Goal: Information Seeking & Learning: Learn about a topic

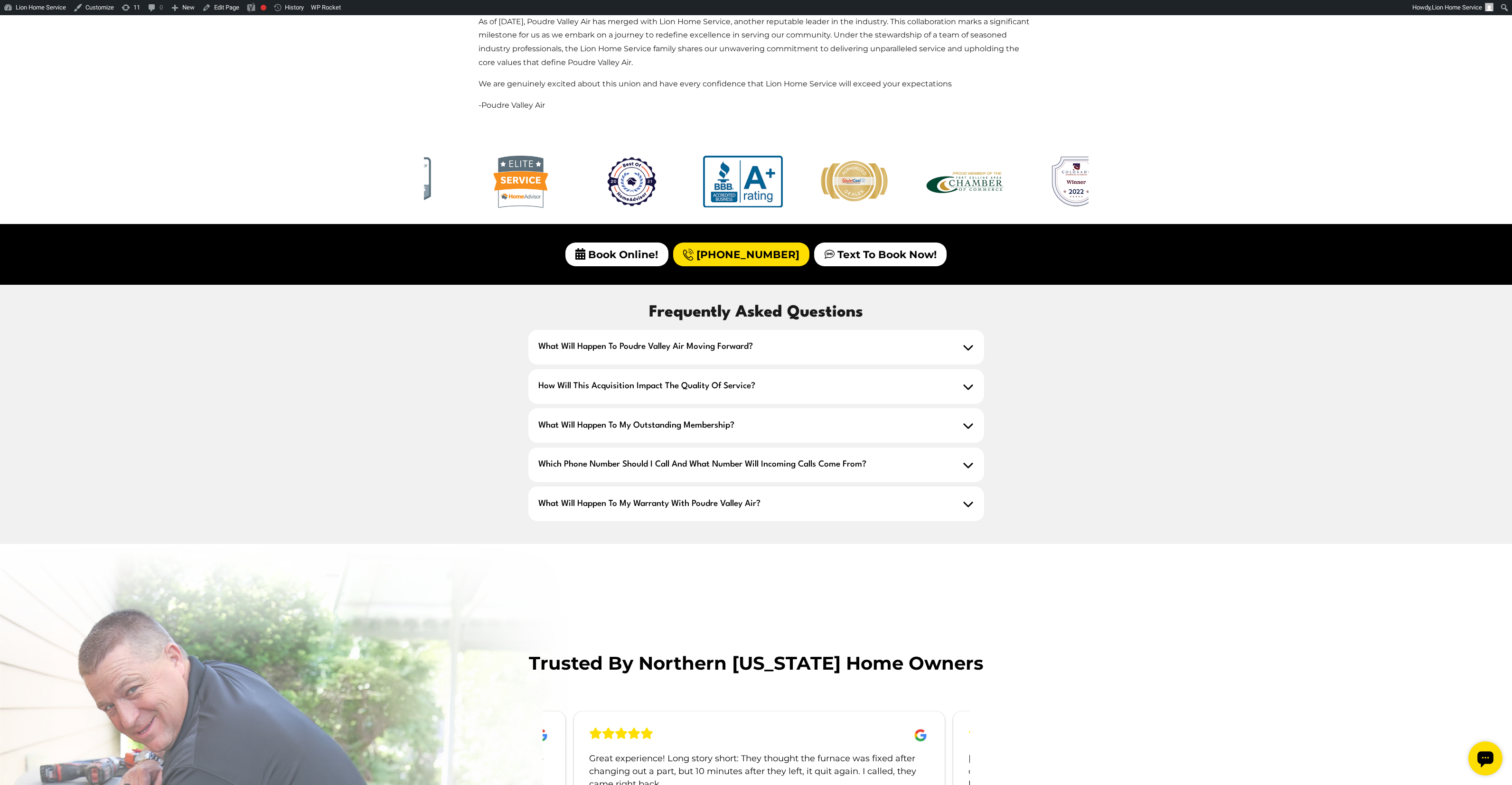
scroll to position [781, 0]
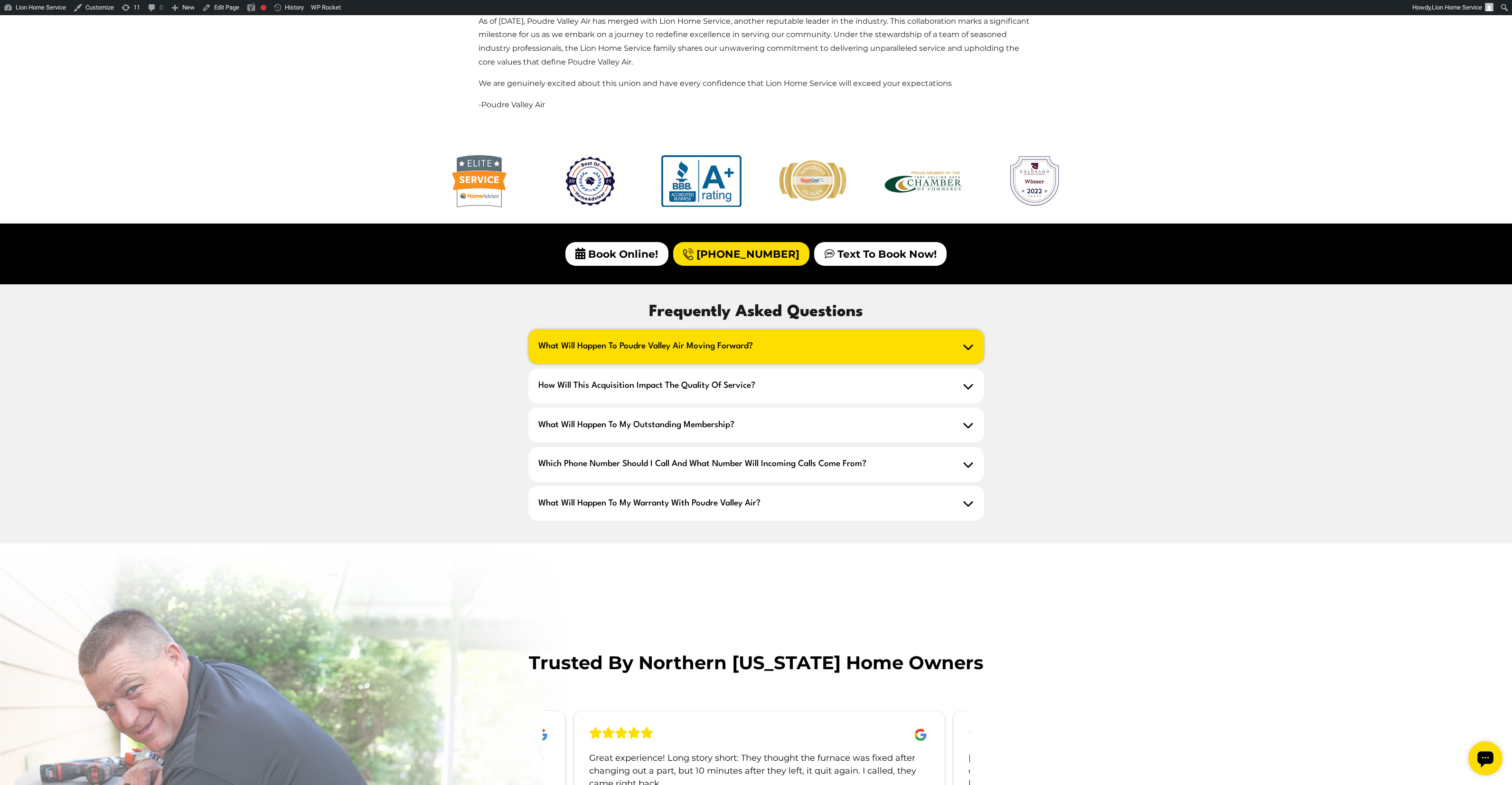
click at [600, 347] on span "What will happen to Poudre Valley Air moving forward?" at bounding box center [756, 347] width 456 height 34
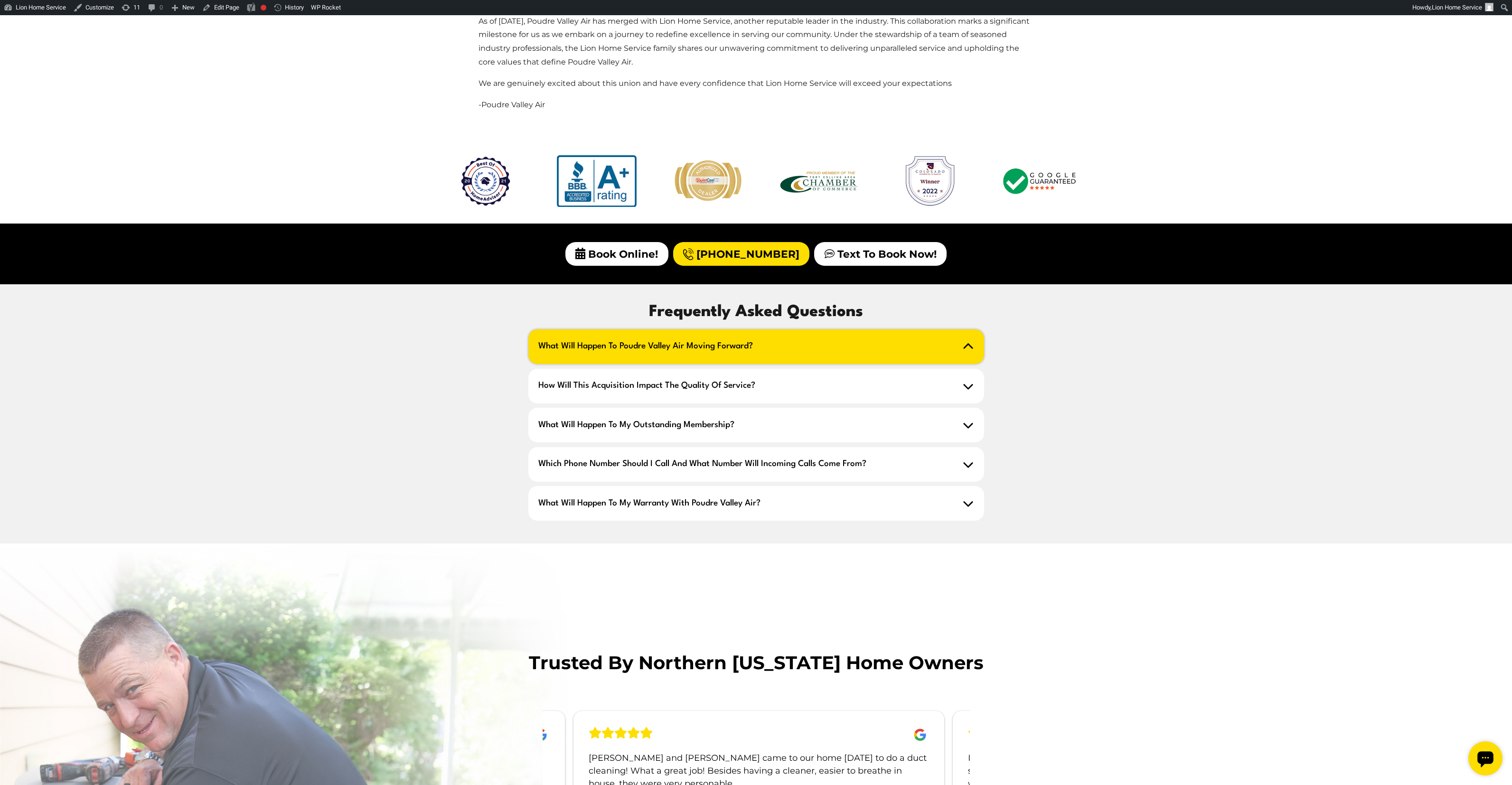
click at [954, 355] on span "What will happen to Poudre Valley Air moving forward?" at bounding box center [756, 347] width 456 height 34
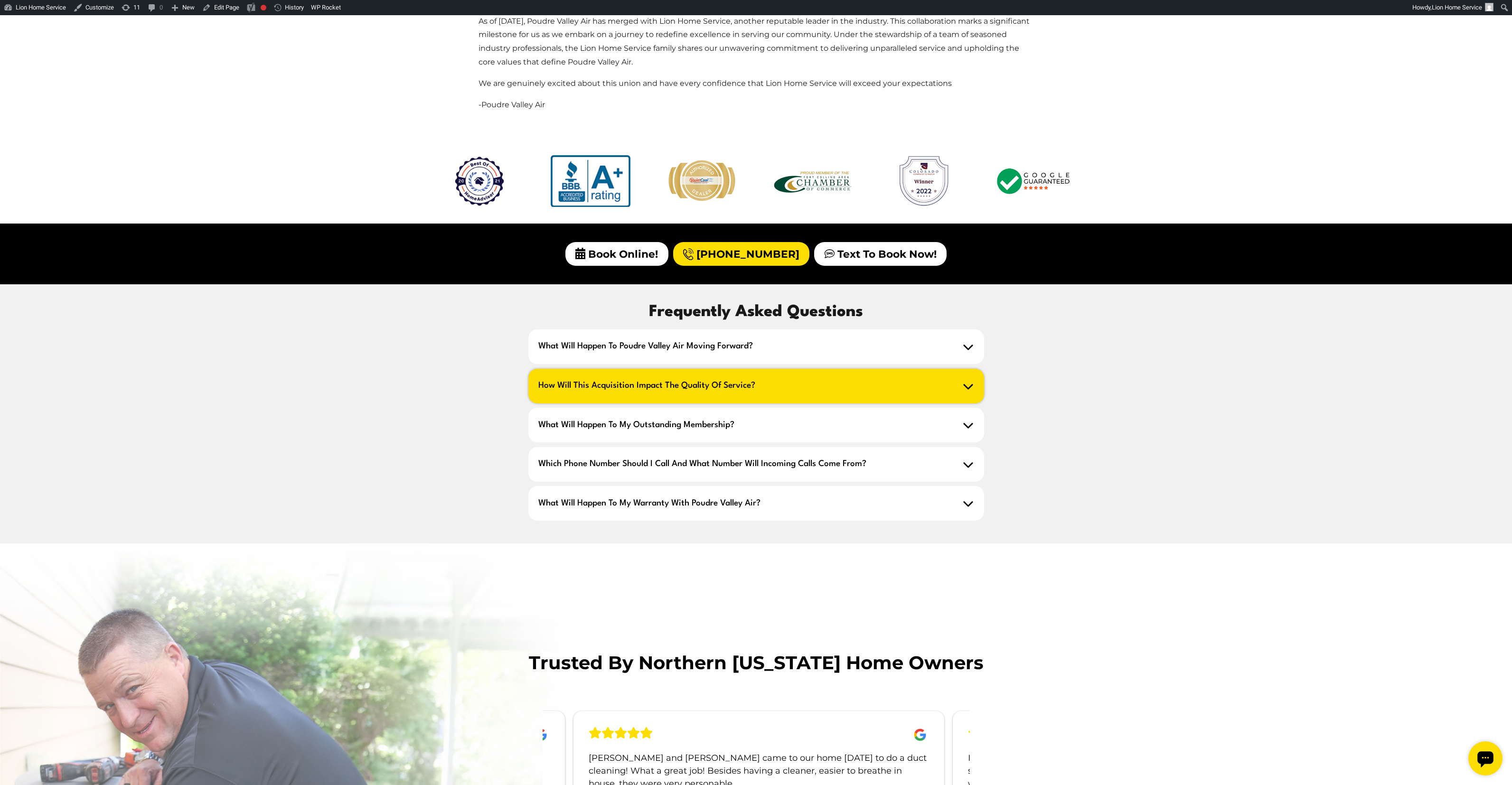
click at [957, 382] on span "How will this acquisition impact the quality of service?" at bounding box center [756, 386] width 456 height 34
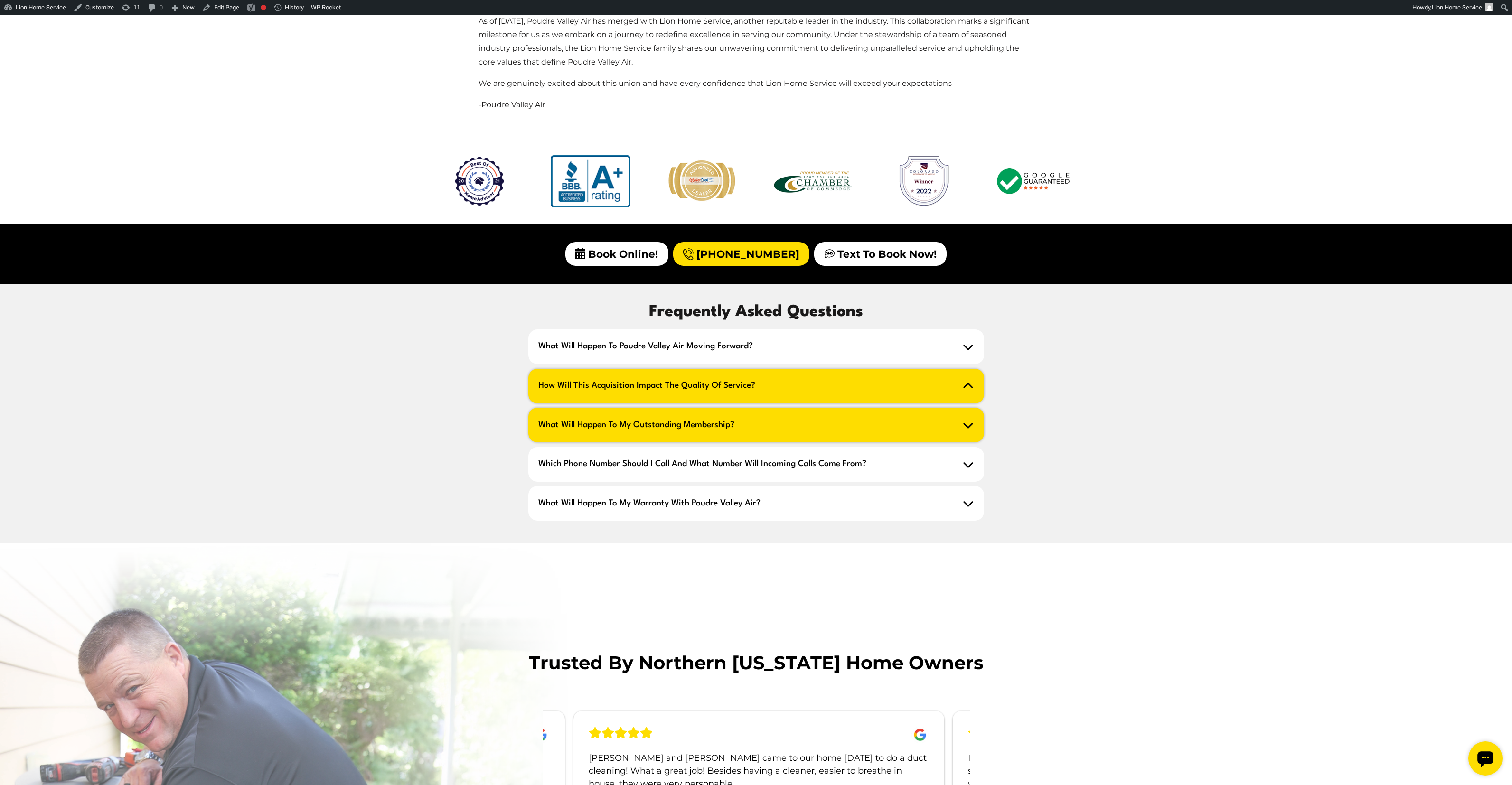
click at [967, 424] on icon at bounding box center [968, 425] width 11 height 11
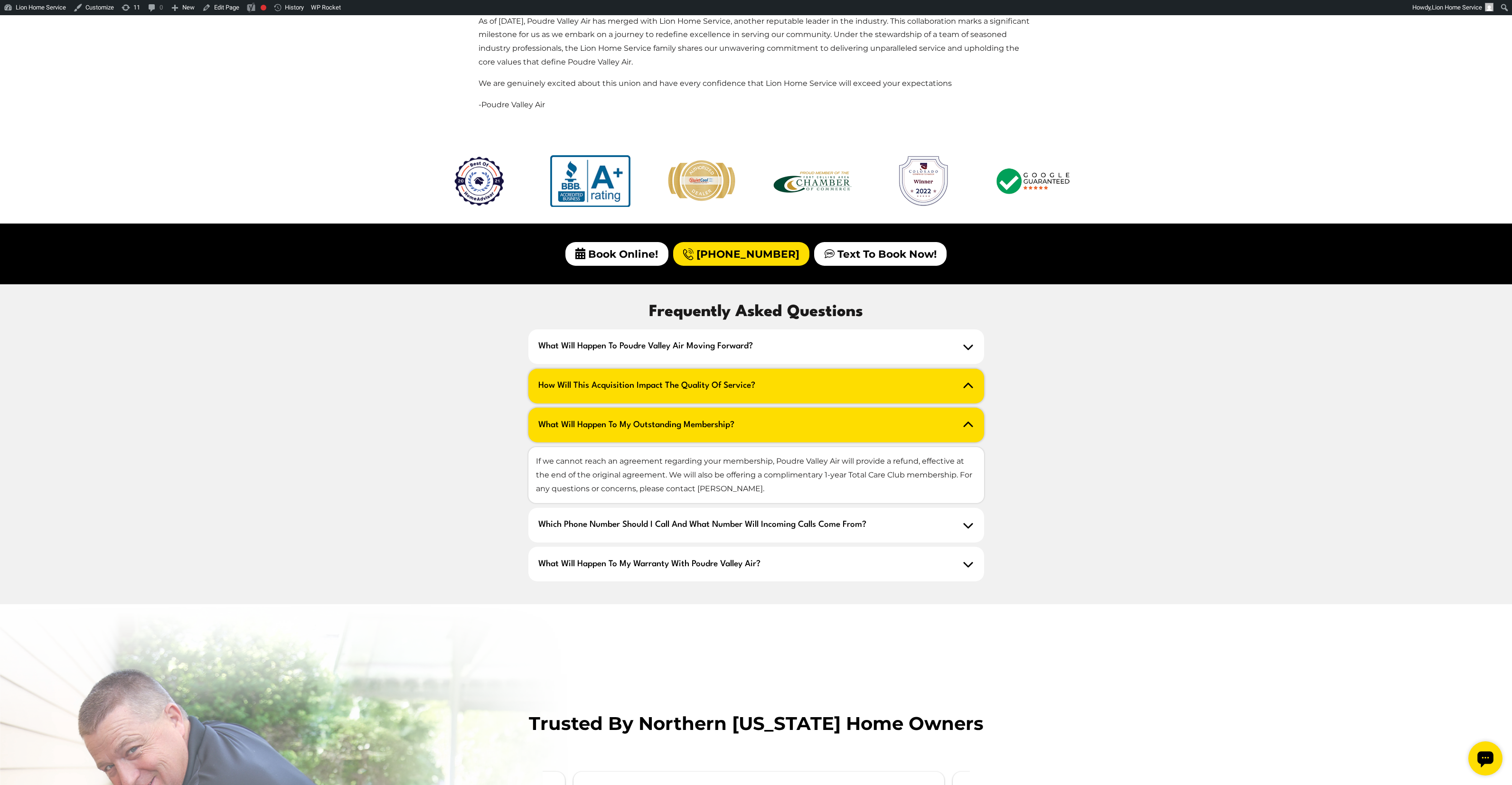
click at [970, 432] on span "What will happen to my outstanding membership?" at bounding box center [756, 424] width 456 height 34
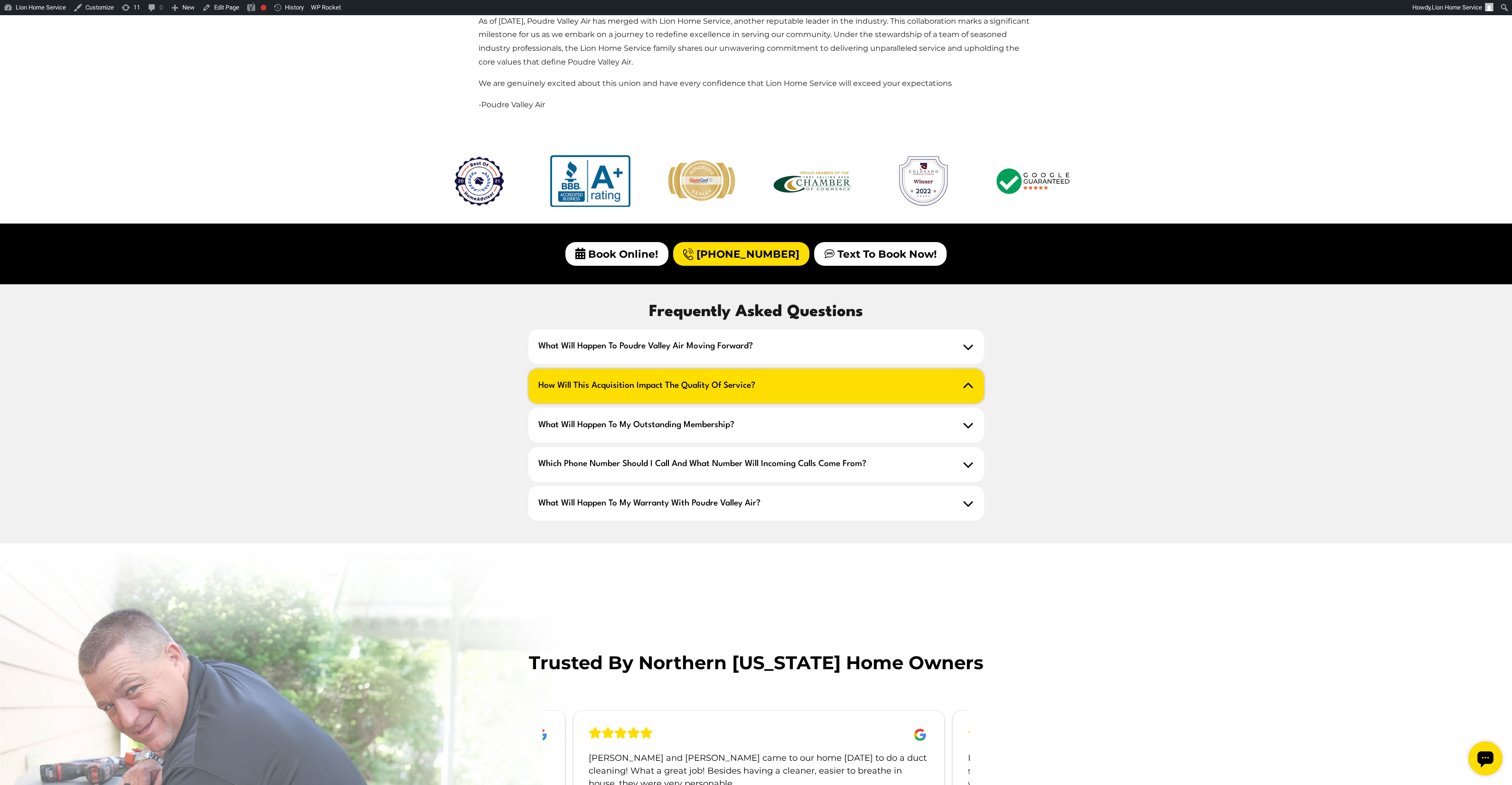
click at [971, 394] on span "How will this acquisition impact the quality of service?" at bounding box center [756, 386] width 456 height 34
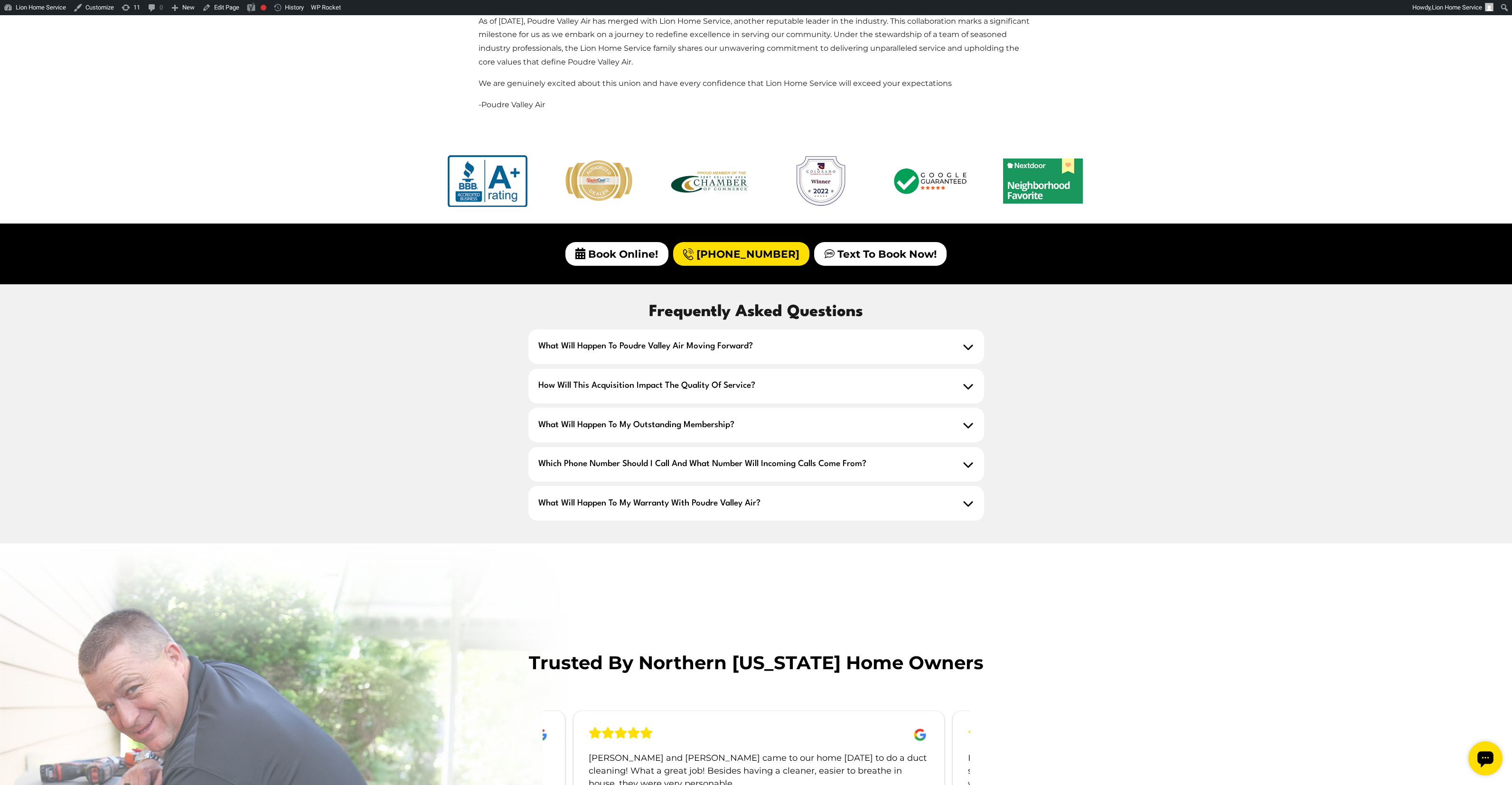
click at [1032, 398] on div "Frequently Asked Questions What will happen to Poudre Valley Air moving forward…" at bounding box center [756, 414] width 760 height 229
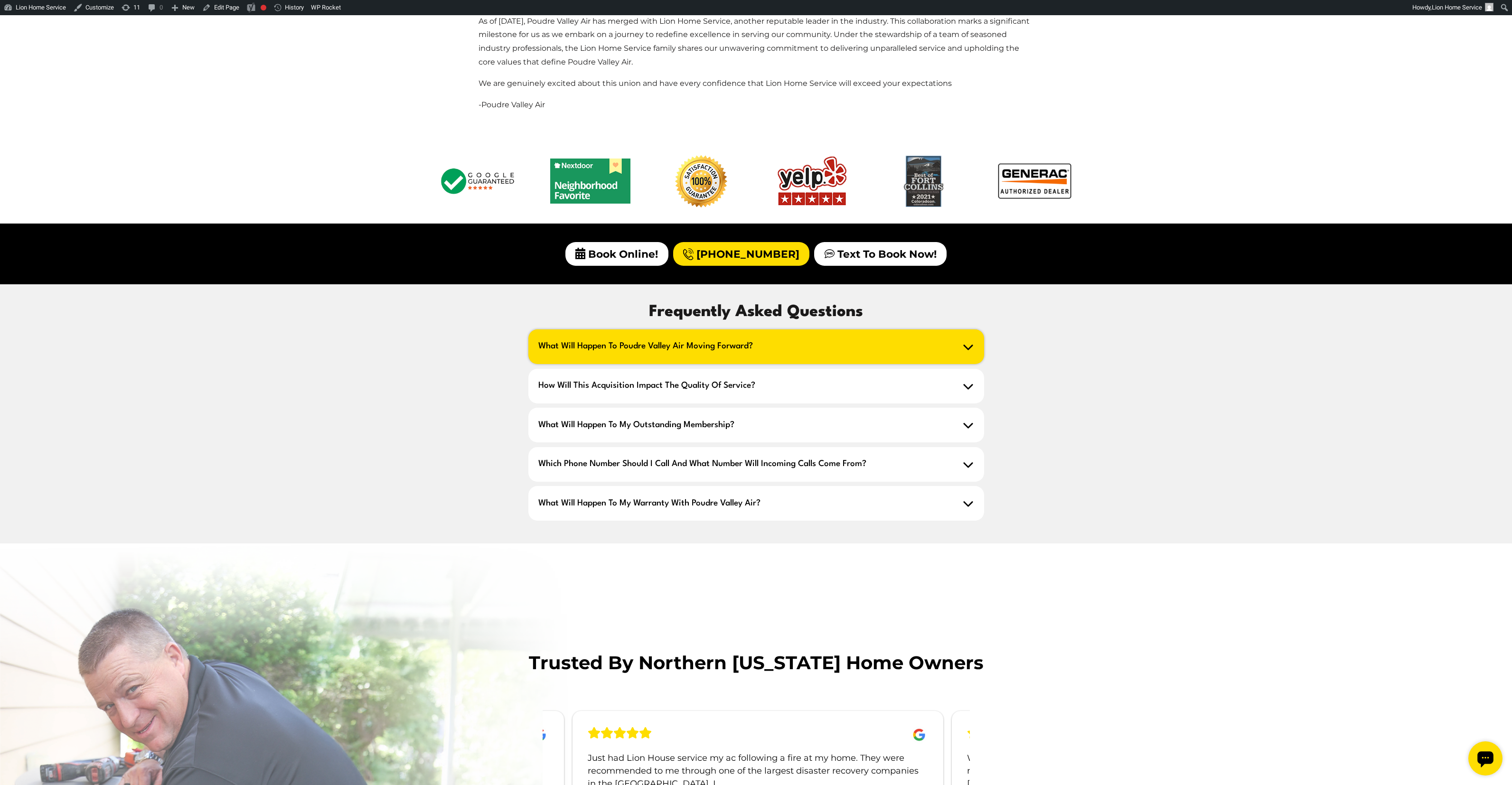
click at [625, 349] on span "What will happen to Poudre Valley Air moving forward?" at bounding box center [756, 347] width 456 height 34
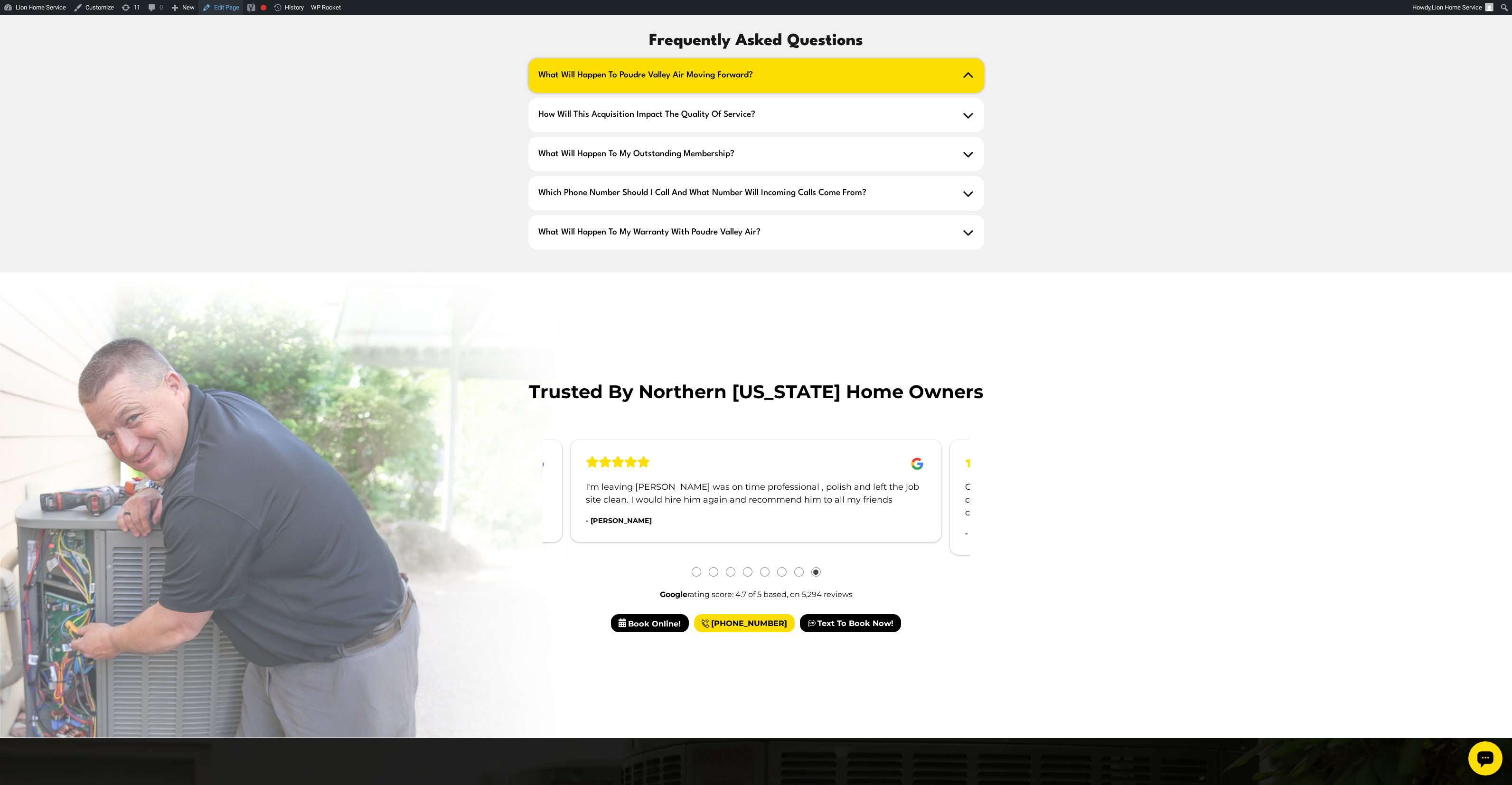
scroll to position [0, 0]
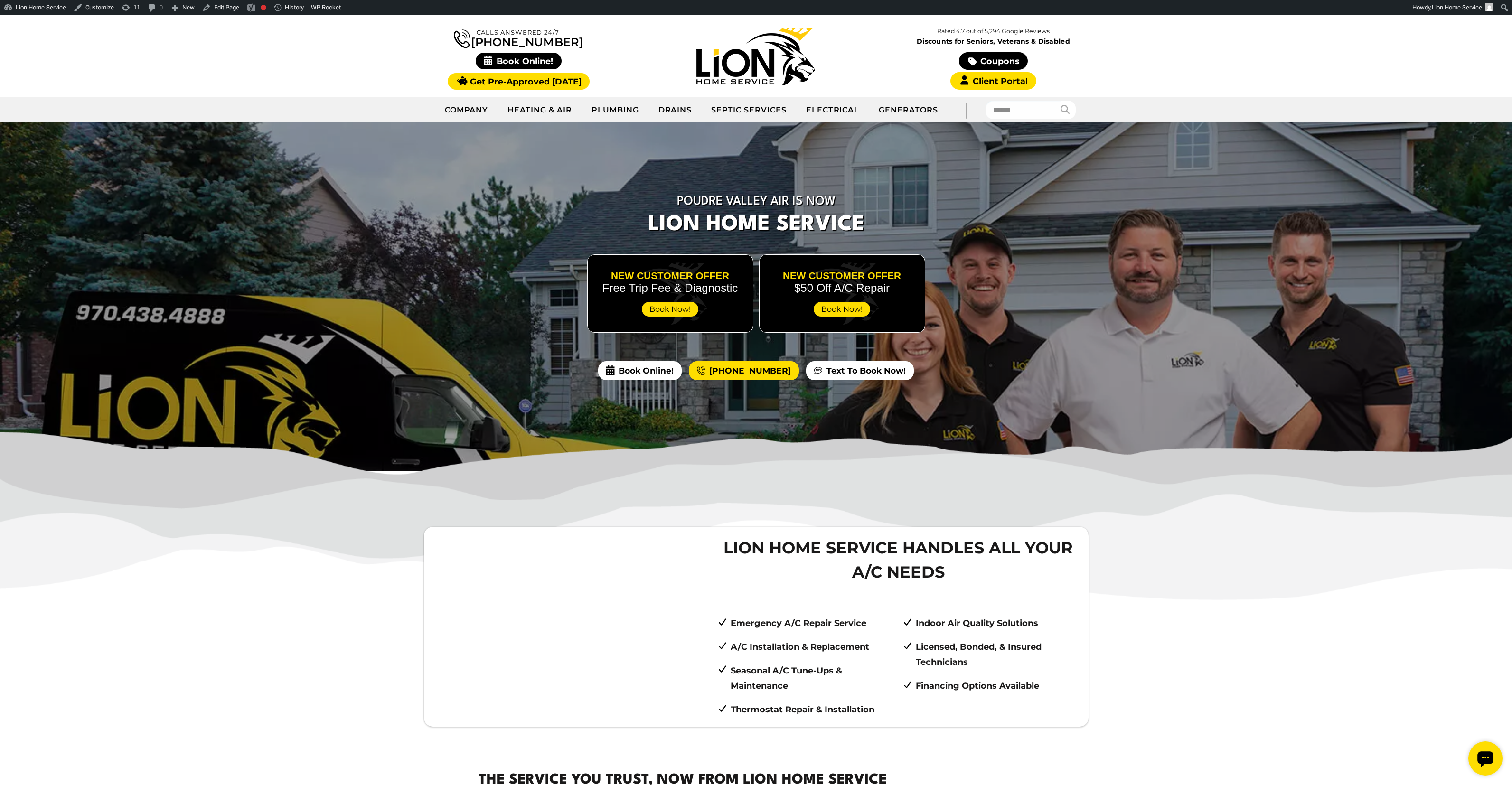
click at [336, 461] on img at bounding box center [756, 536] width 1512 height 208
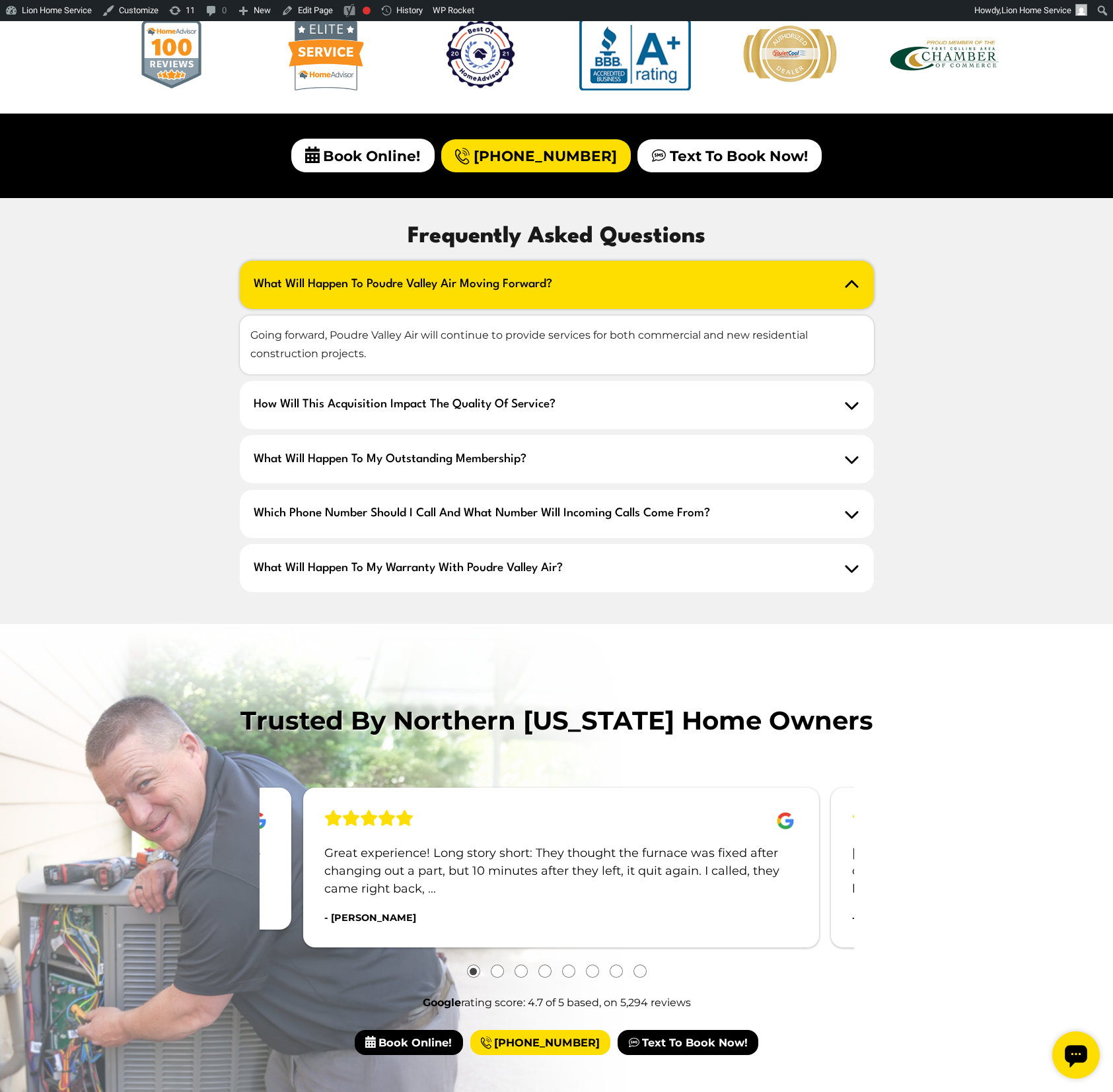
click at [852, 284] on icon at bounding box center [852, 285] width 16 height 16
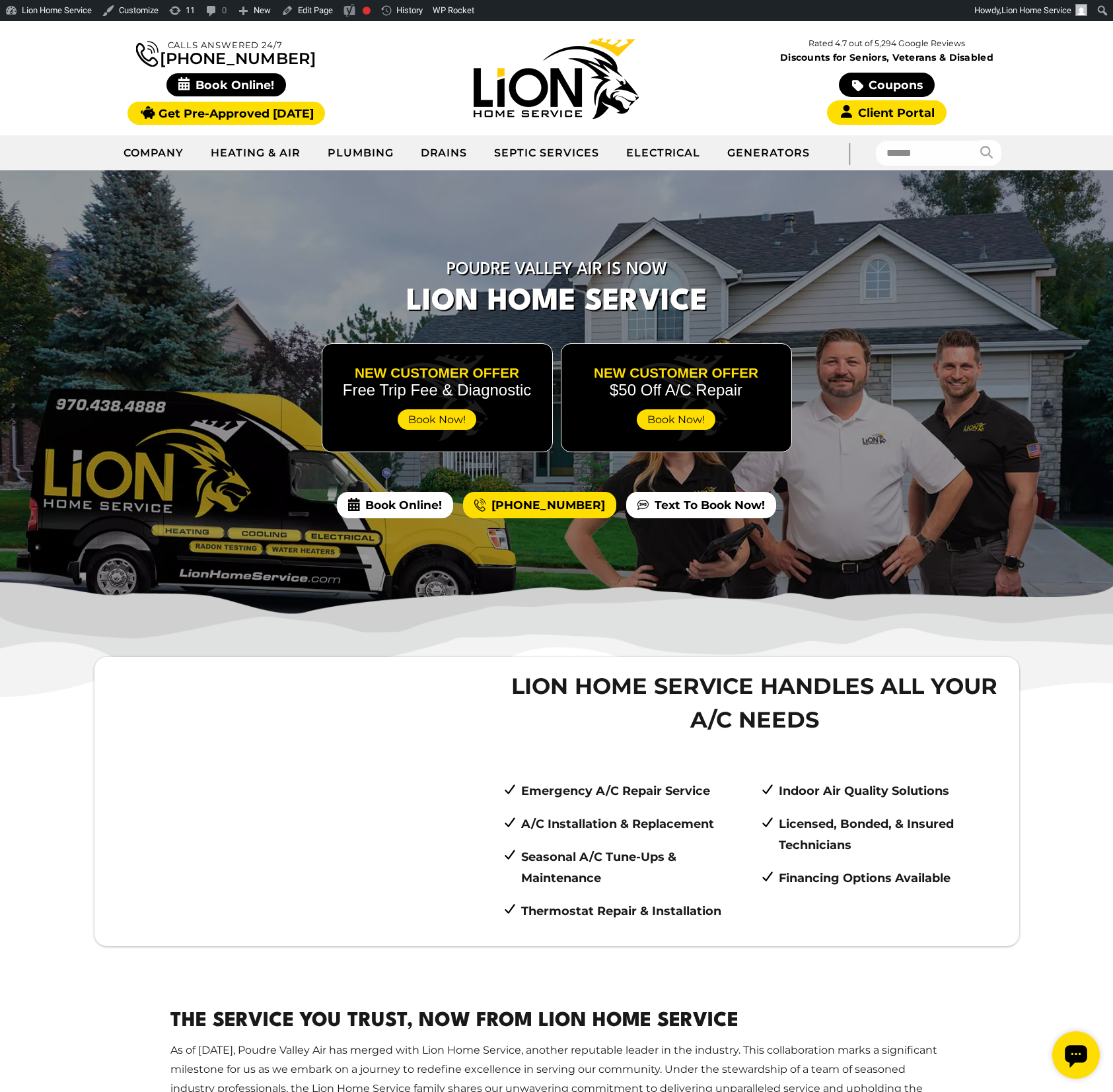
click at [572, 728] on span "Lion Home Service Handles All Your A/C Needs" at bounding box center [755, 703] width 504 height 66
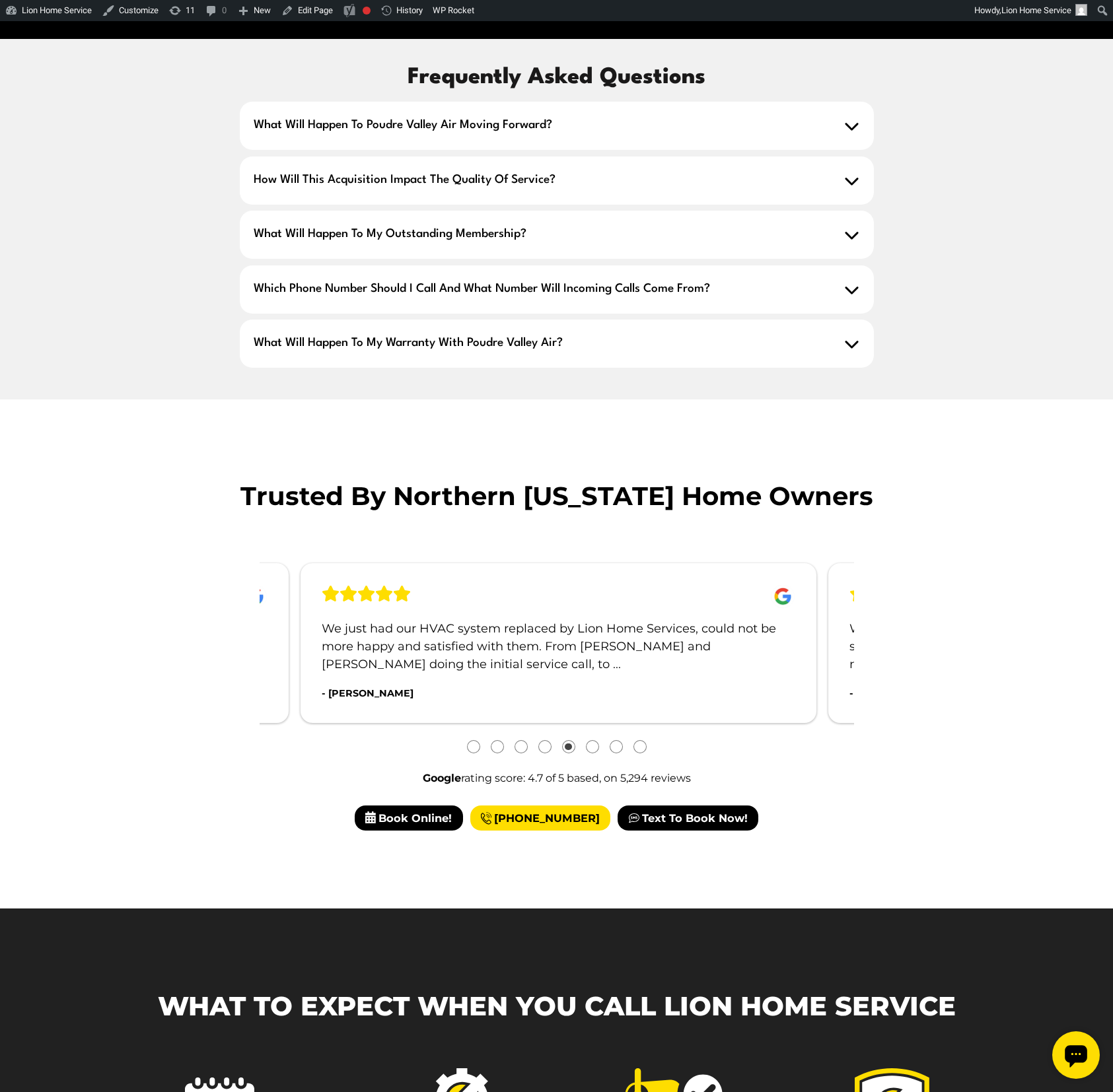
scroll to position [1568, 0]
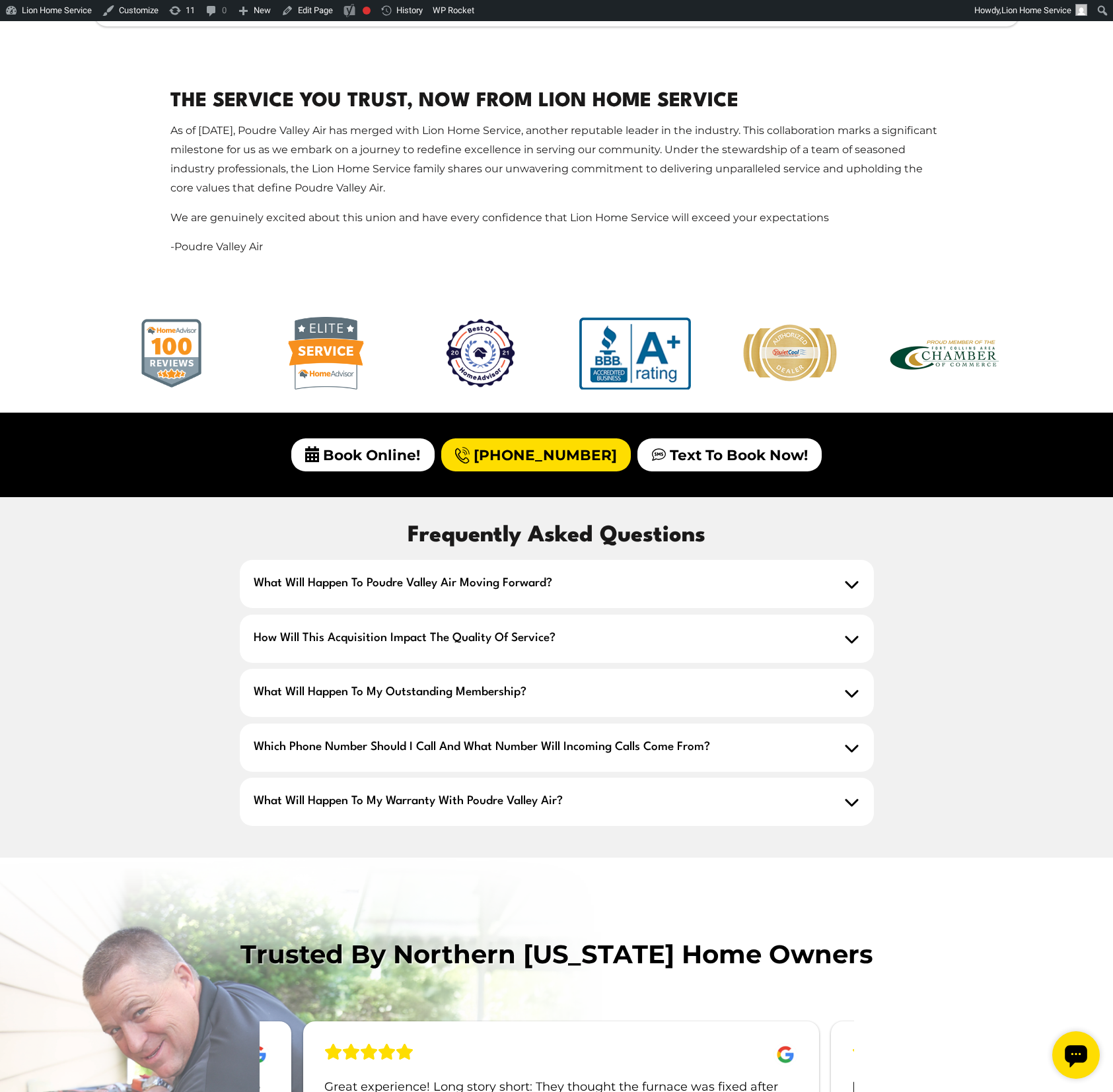
scroll to position [105, 0]
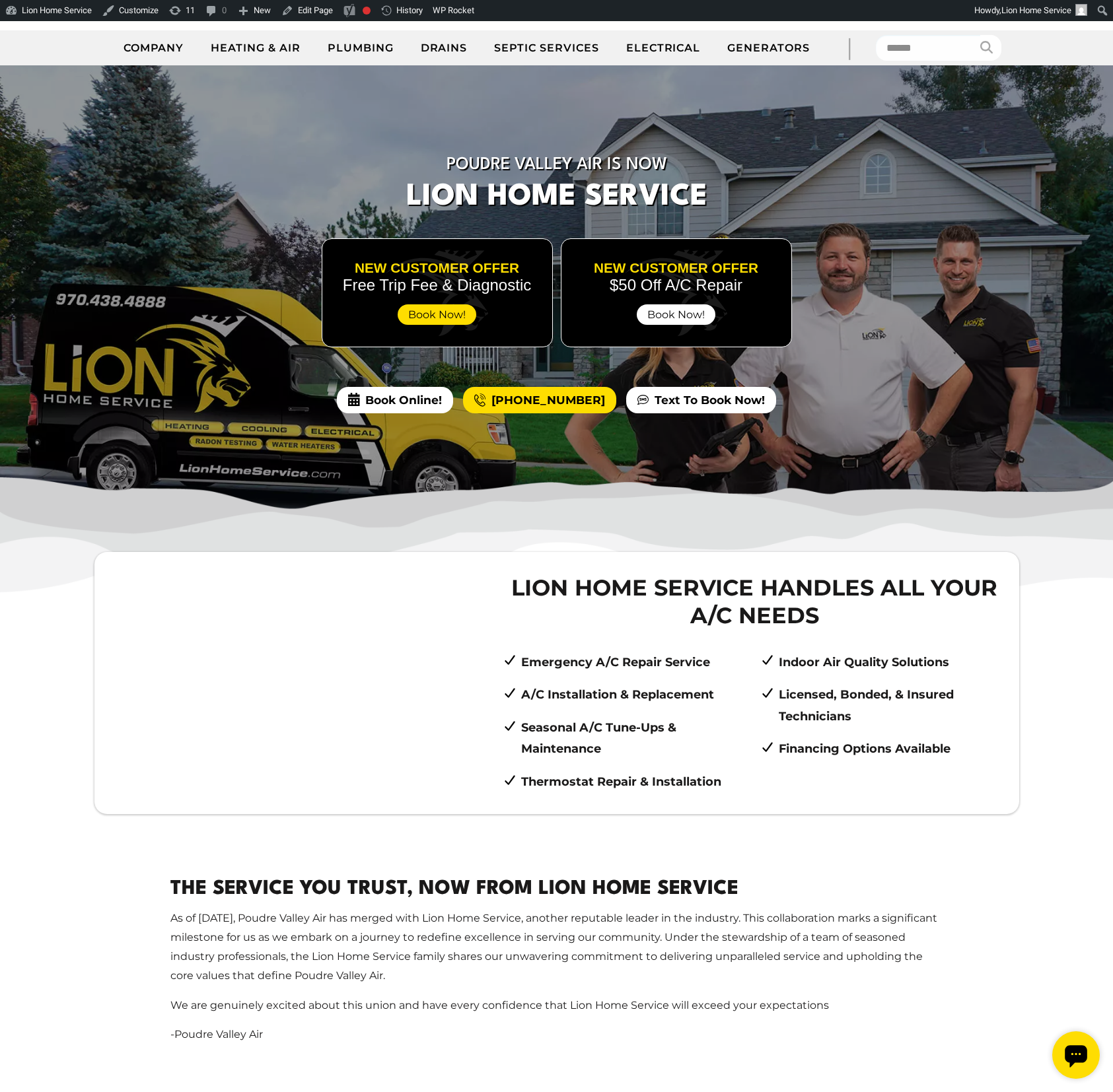
click at [689, 309] on span "Book Now!" at bounding box center [676, 314] width 79 height 20
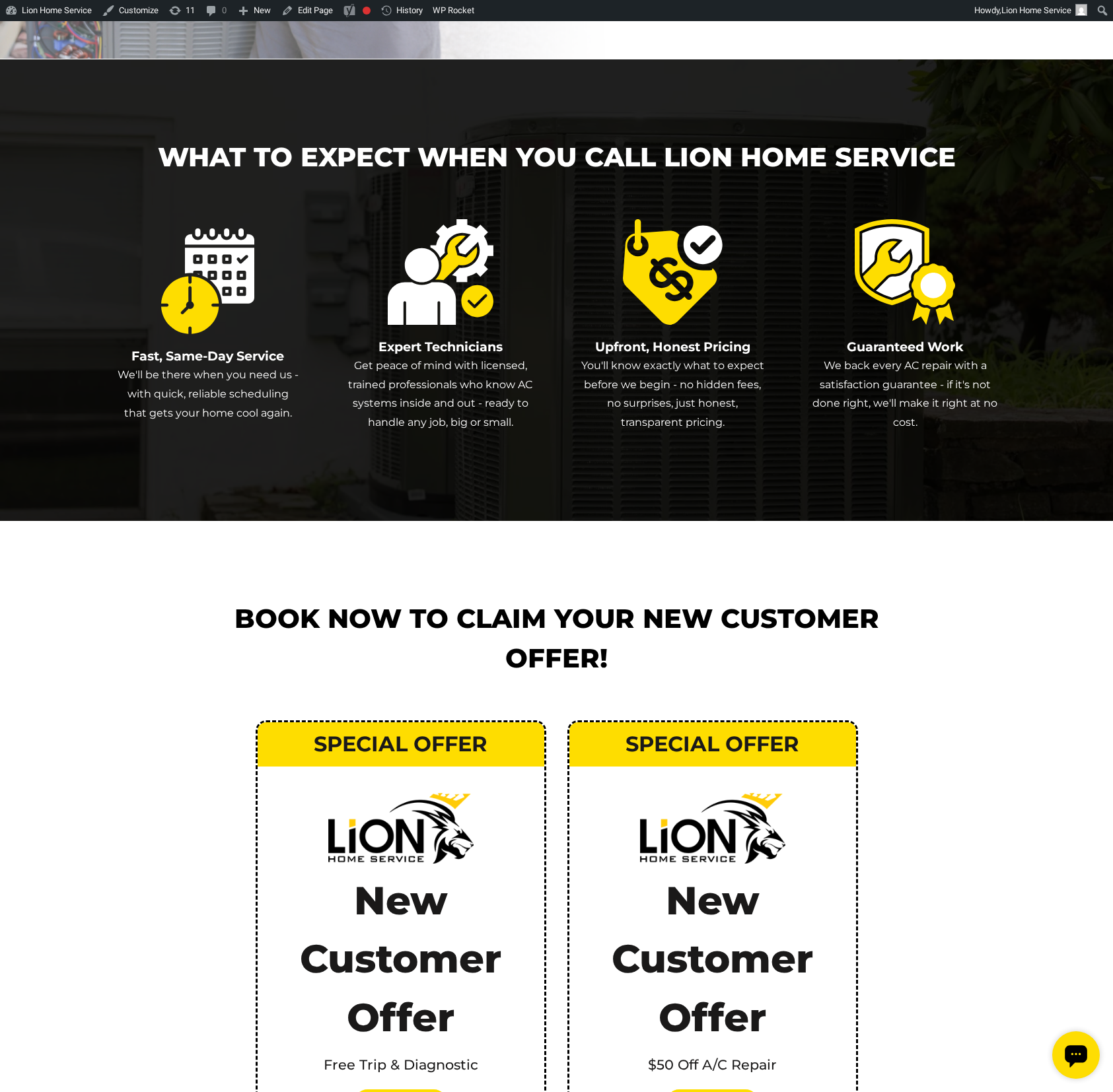
scroll to position [2646, 0]
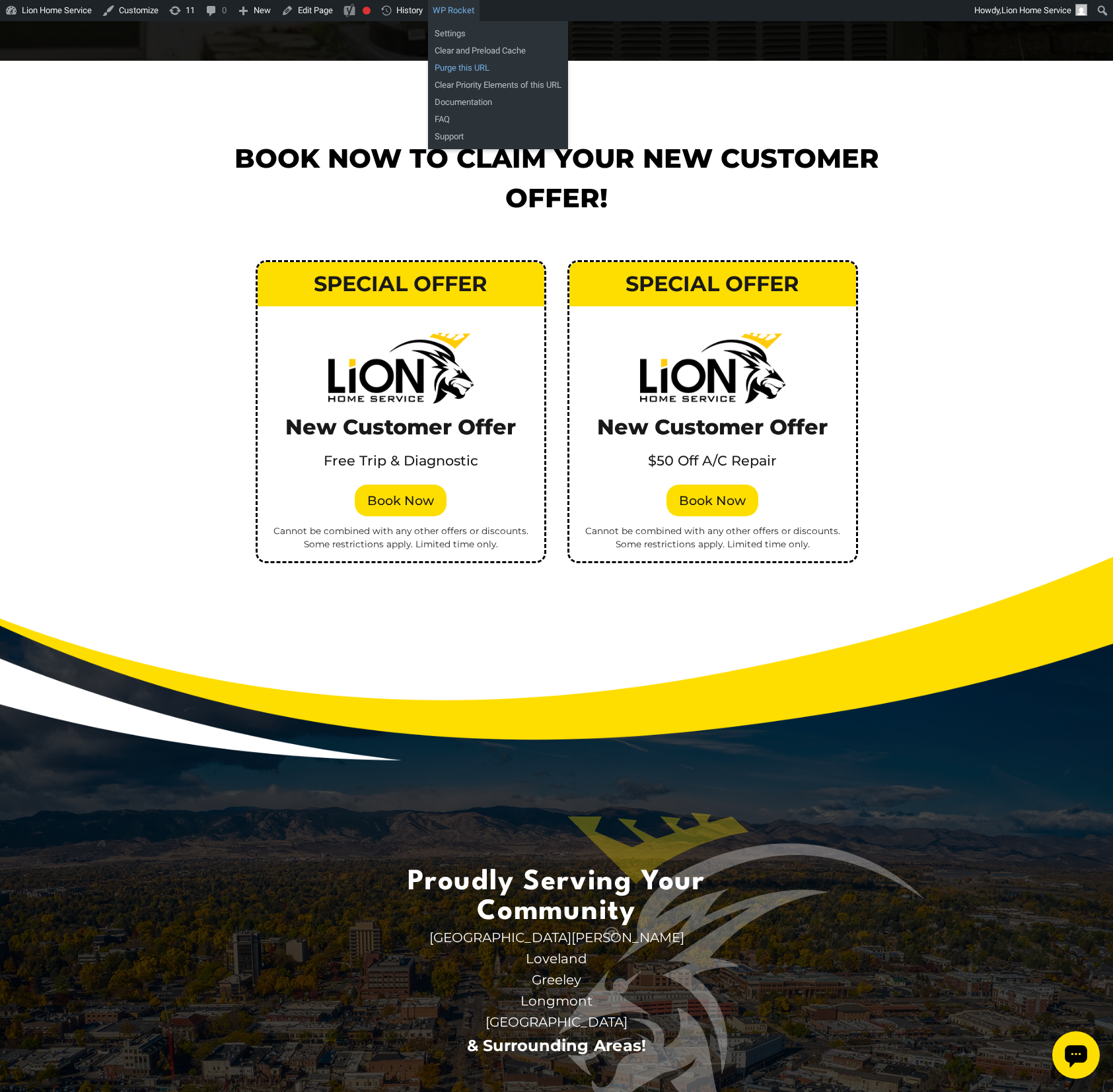
click at [485, 63] on link "Purge this URL" at bounding box center [498, 68] width 140 height 18
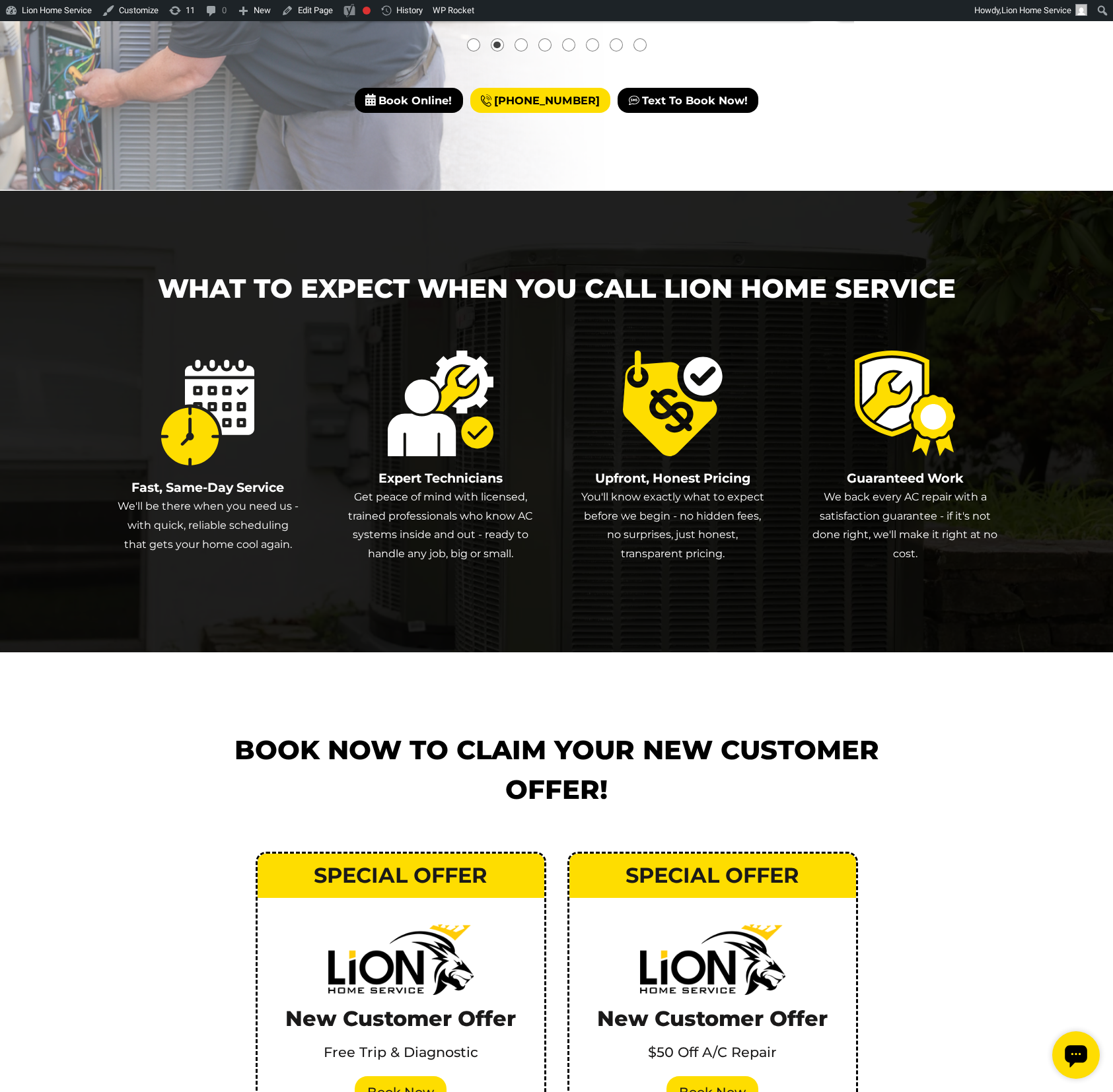
scroll to position [1617, 0]
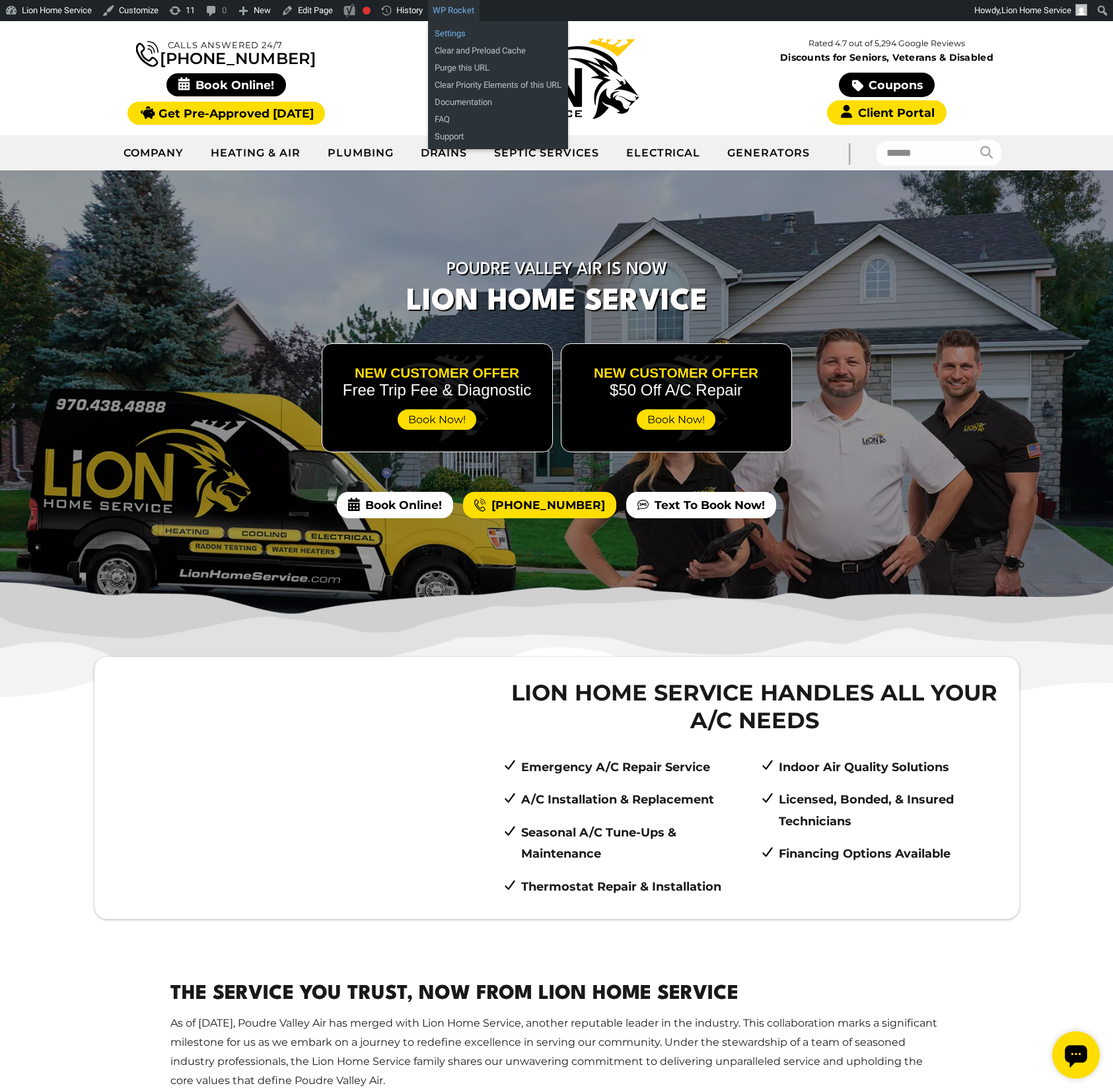
click at [469, 39] on link "Settings" at bounding box center [498, 34] width 140 height 18
